Goal: Information Seeking & Learning: Learn about a topic

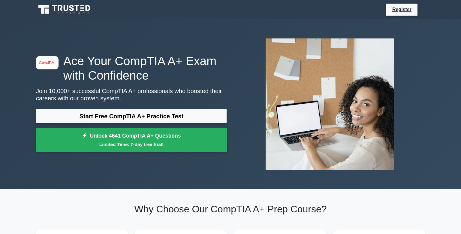
scroll to position [79, 0]
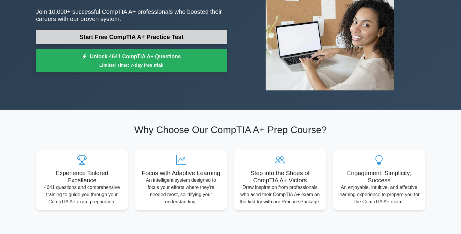
click at [209, 34] on link "Start Free CompTIA A+ Practice Test" at bounding box center [131, 37] width 191 height 14
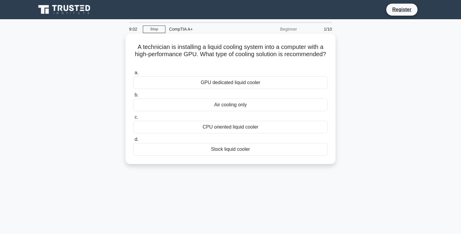
click at [241, 86] on div "GPU dedicated liquid cooler" at bounding box center [230, 82] width 195 height 13
click at [133, 75] on input "a. GPU dedicated liquid cooler" at bounding box center [133, 73] width 0 height 4
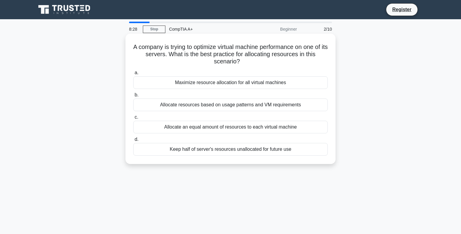
click at [245, 153] on div "Keep half of server's resources unallocated for future use" at bounding box center [230, 149] width 195 height 13
click at [133, 141] on input "d. Keep half of server's resources unallocated for future use" at bounding box center [133, 140] width 0 height 4
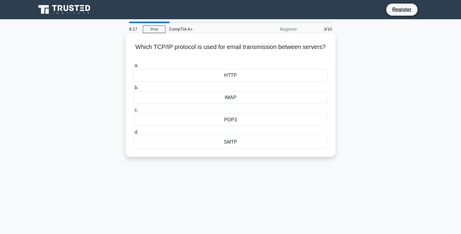
click at [243, 139] on div "SMTP" at bounding box center [230, 142] width 195 height 13
click at [133, 134] on input "d. SMTP" at bounding box center [133, 132] width 0 height 4
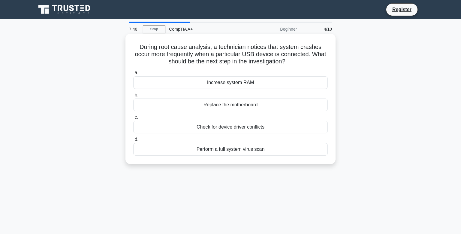
click at [249, 150] on div "Perform a full system virus scan" at bounding box center [230, 149] width 195 height 13
click at [133, 141] on input "d. Perform a full system virus scan" at bounding box center [133, 140] width 0 height 4
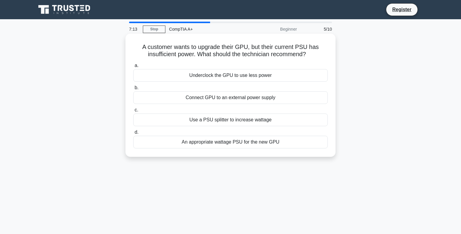
click at [262, 79] on div "Underclock the GPU to use less power" at bounding box center [230, 75] width 195 height 13
click at [133, 68] on input "a. Underclock the GPU to use less power" at bounding box center [133, 66] width 0 height 4
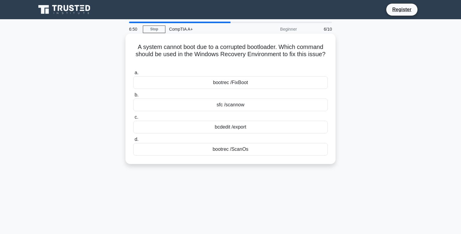
click at [238, 129] on div "bcdedit /export" at bounding box center [230, 127] width 195 height 13
click at [133, 119] on input "c. bcdedit /export" at bounding box center [133, 117] width 0 height 4
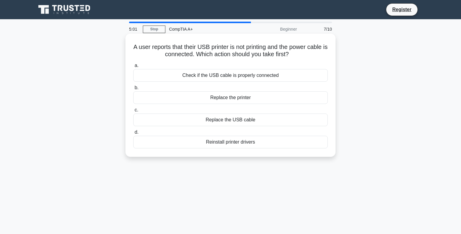
click at [234, 75] on div "Check if the USB cable is properly connected" at bounding box center [230, 75] width 195 height 13
click at [133, 68] on input "a. Check if the USB cable is properly connected" at bounding box center [133, 66] width 0 height 4
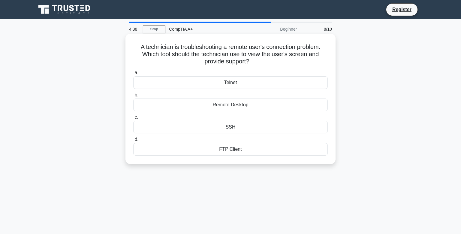
click at [235, 148] on div "FTP Client" at bounding box center [230, 149] width 195 height 13
click at [133, 141] on input "d. FTP Client" at bounding box center [133, 140] width 0 height 4
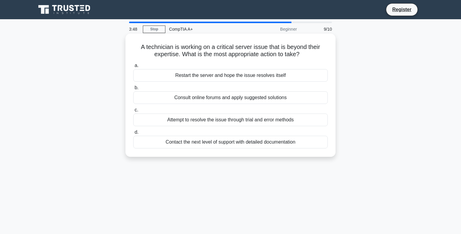
click at [232, 143] on div "Contact the next level of support with detailed documentation" at bounding box center [230, 142] width 195 height 13
click at [133, 134] on input "d. Contact the next level of support with detailed documentation" at bounding box center [133, 132] width 0 height 4
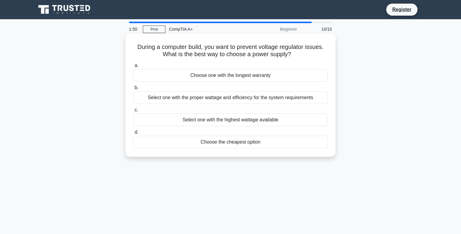
click at [202, 100] on div "Select one with the proper wattage and efficiency for the system requirements" at bounding box center [230, 97] width 195 height 13
click at [133, 90] on input "b. Select one with the proper wattage and efficiency for the system requirements" at bounding box center [133, 88] width 0 height 4
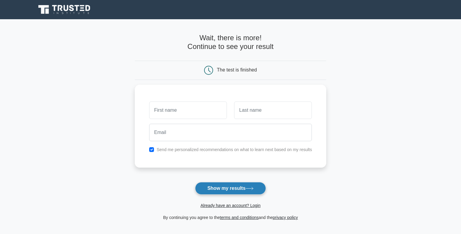
click at [245, 187] on button "Show my results" at bounding box center [230, 188] width 71 height 13
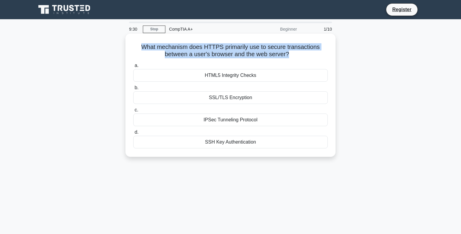
drag, startPoint x: 289, startPoint y: 62, endPoint x: 139, endPoint y: 50, distance: 150.3
click at [139, 50] on div "What mechanism does HTTPS primarily use to secure transactions between a user's…" at bounding box center [230, 95] width 205 height 118
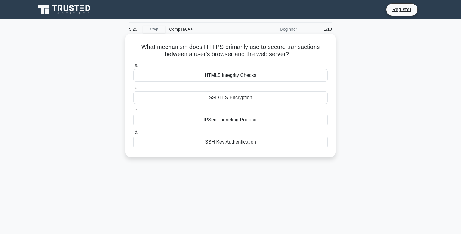
click at [139, 50] on h5 "What mechanism does HTTPS primarily use to secure transactions between a user's…" at bounding box center [231, 50] width 196 height 15
drag, startPoint x: 146, startPoint y: 45, endPoint x: 296, endPoint y: 56, distance: 149.9
click at [296, 56] on h5 "What mechanism does HTTPS primarily use to secure transactions between a user's…" at bounding box center [231, 50] width 196 height 15
click at [245, 143] on div "SSH Key Authentication" at bounding box center [230, 142] width 195 height 13
click at [133, 134] on input "d. SSH Key Authentication" at bounding box center [133, 132] width 0 height 4
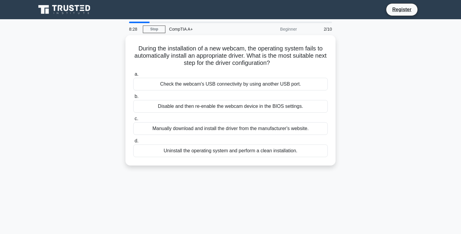
click at [245, 143] on label "d. Uninstall the operating system and perform a clean installation." at bounding box center [230, 147] width 195 height 20
click at [133, 143] on input "d. Uninstall the operating system and perform a clean installation." at bounding box center [133, 141] width 0 height 4
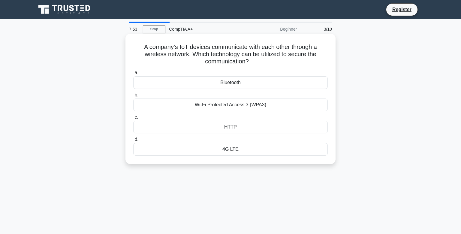
click at [238, 106] on div "Wi-Fi Protected Access 3 (WPA3)" at bounding box center [230, 105] width 195 height 13
click at [133, 97] on input "b. Wi-Fi Protected Access 3 (WPA3)" at bounding box center [133, 95] width 0 height 4
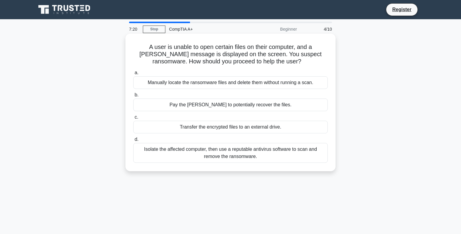
click at [244, 154] on div "Isolate the affected computer, then use a reputable antivirus software to scan …" at bounding box center [230, 153] width 195 height 20
click at [133, 141] on input "d. Isolate the affected computer, then use a reputable antivirus software to sc…" at bounding box center [133, 140] width 0 height 4
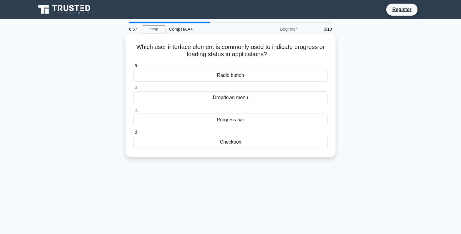
click at [237, 123] on div "Progress bar" at bounding box center [230, 120] width 195 height 13
click at [133, 112] on input "c. Progress bar" at bounding box center [133, 110] width 0 height 4
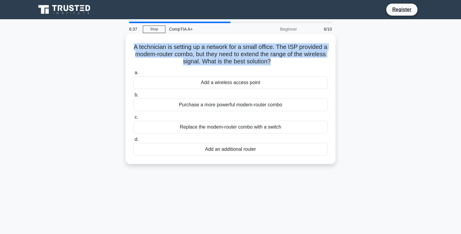
drag, startPoint x: 274, startPoint y: 67, endPoint x: 130, endPoint y: 49, distance: 145.0
click at [130, 49] on div "A technician is setting up a network for a small office. The ISP provided a mod…" at bounding box center [230, 99] width 205 height 126
copy h5 "A technician is setting up a network for a small office. The ISP provided a mod…"
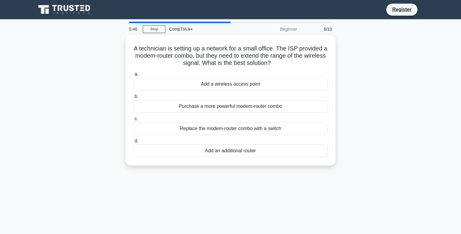
click at [401, 94] on div "A technician is setting up a network for a small office. The ISP provided a mod…" at bounding box center [230, 104] width 396 height 138
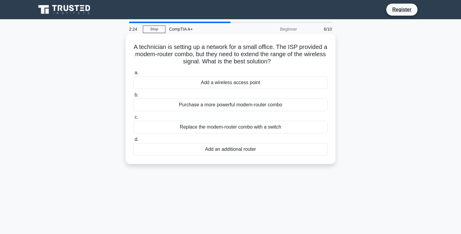
click at [261, 80] on div "Add a wireless access point" at bounding box center [230, 82] width 195 height 13
click at [133, 75] on input "a. Add a wireless access point" at bounding box center [133, 73] width 0 height 4
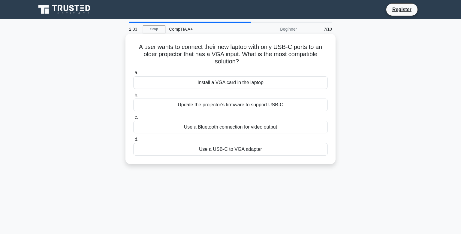
click at [255, 151] on div "Use a USB-C to VGA adapter" at bounding box center [230, 149] width 195 height 13
click at [133, 141] on input "d. Use a USB-C to VGA adapter" at bounding box center [133, 140] width 0 height 4
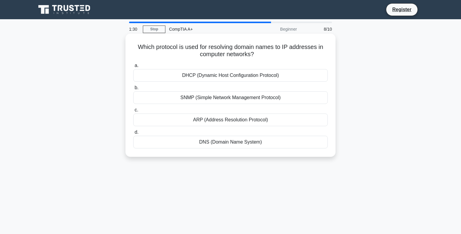
click at [254, 146] on div "DNS (Domain Name System)" at bounding box center [230, 142] width 195 height 13
click at [133, 134] on input "d. DNS (Domain Name System)" at bounding box center [133, 132] width 0 height 4
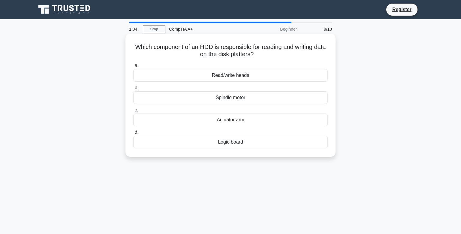
click at [249, 143] on div "Logic board" at bounding box center [230, 142] width 195 height 13
click at [133, 134] on input "d. Logic board" at bounding box center [133, 132] width 0 height 4
click at [247, 99] on div "Relative humidity" at bounding box center [230, 97] width 195 height 13
click at [133, 90] on input "b. Relative humidity" at bounding box center [133, 88] width 0 height 4
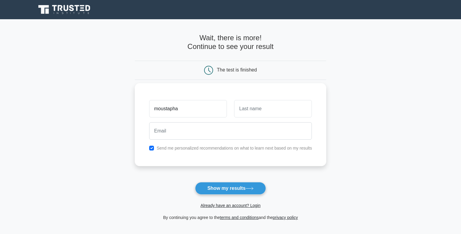
type input "moustapha"
click at [269, 108] on input "text" at bounding box center [273, 108] width 78 height 17
type input "dramé"
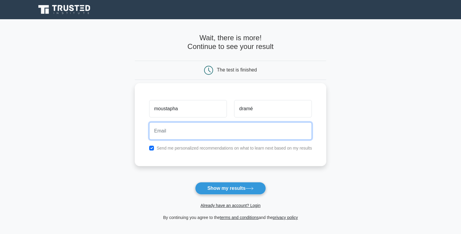
click at [258, 129] on input "email" at bounding box center [230, 130] width 163 height 17
click at [195, 182] on button "Show my results" at bounding box center [230, 188] width 71 height 13
type input "t"
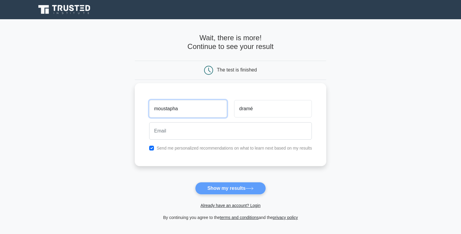
click at [202, 108] on input "moustapha" at bounding box center [188, 108] width 78 height 17
type input "m"
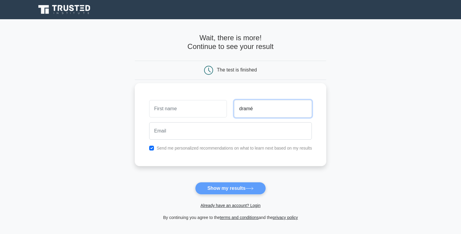
click at [261, 108] on input "dramé" at bounding box center [273, 108] width 78 height 17
type input "d"
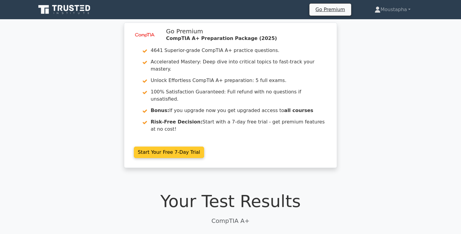
click at [193, 147] on link "Start Your Free 7-Day Trial" at bounding box center [169, 152] width 70 height 11
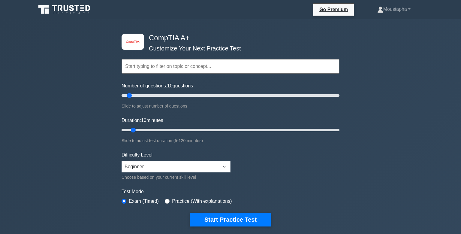
scroll to position [79, 0]
